Goal: Task Accomplishment & Management: Manage account settings

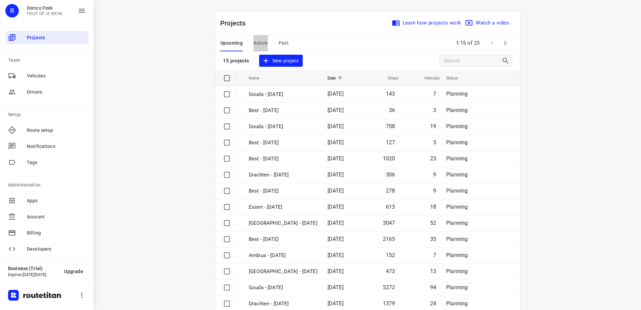
click at [253, 39] on button "Active" at bounding box center [260, 43] width 14 height 16
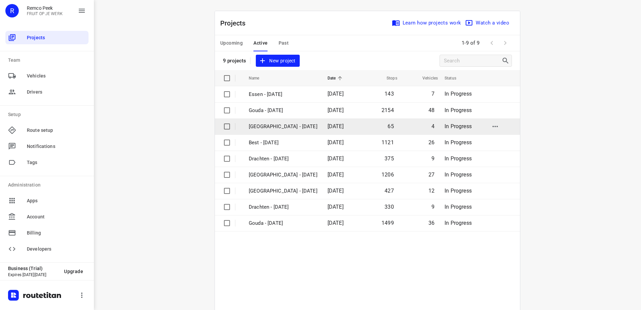
click at [283, 123] on p "[GEOGRAPHIC_DATA] - [DATE]" at bounding box center [283, 127] width 69 height 8
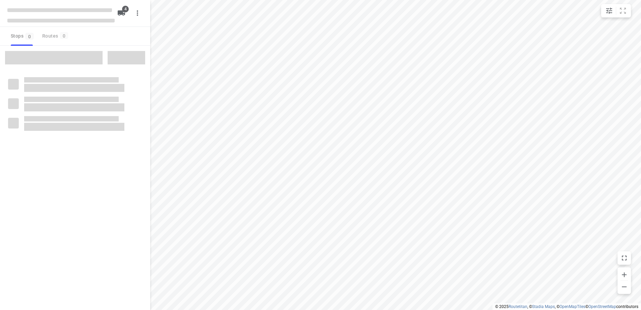
checkbox input "true"
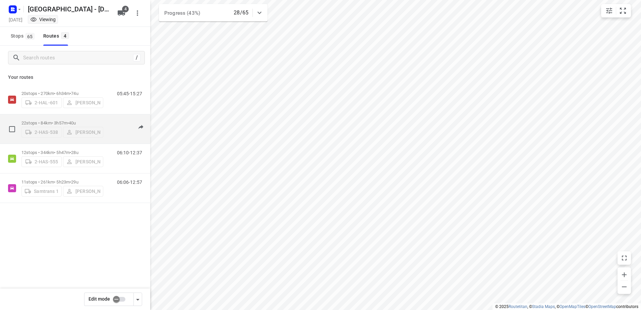
click at [69, 121] on span "•" at bounding box center [67, 122] width 1 height 5
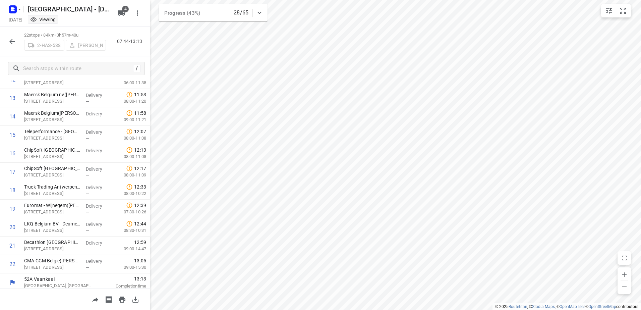
scroll to position [250, 0]
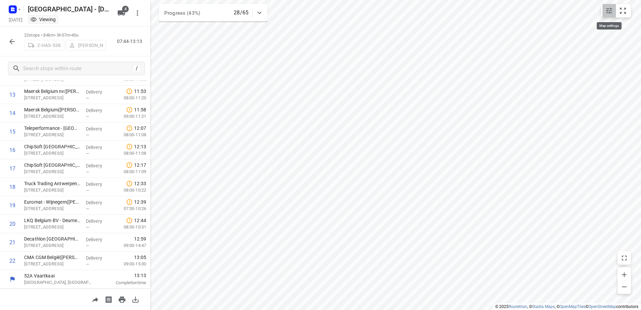
click at [604, 12] on button "small contained button group" at bounding box center [608, 10] width 13 height 13
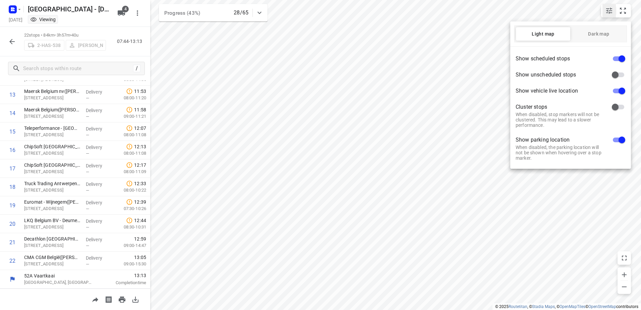
click at [604, 12] on div at bounding box center [320, 155] width 641 height 310
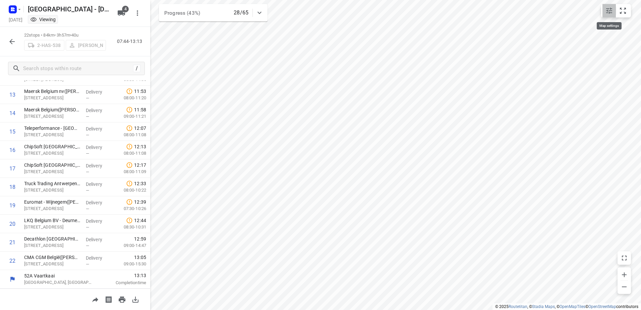
click at [604, 12] on button "small contained button group" at bounding box center [608, 10] width 13 height 13
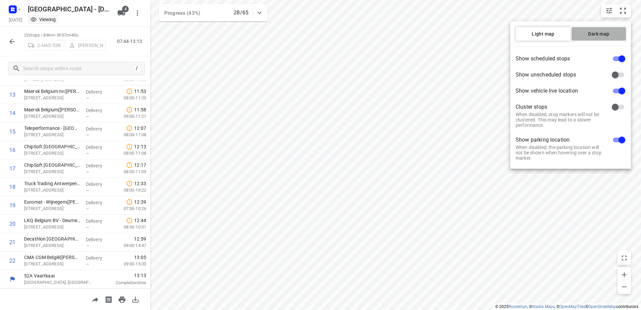
click at [589, 32] on span "Dark map" at bounding box center [598, 33] width 54 height 5
click at [467, 126] on div at bounding box center [320, 155] width 641 height 310
